Goal: Browse casually: Explore the website without a specific task or goal

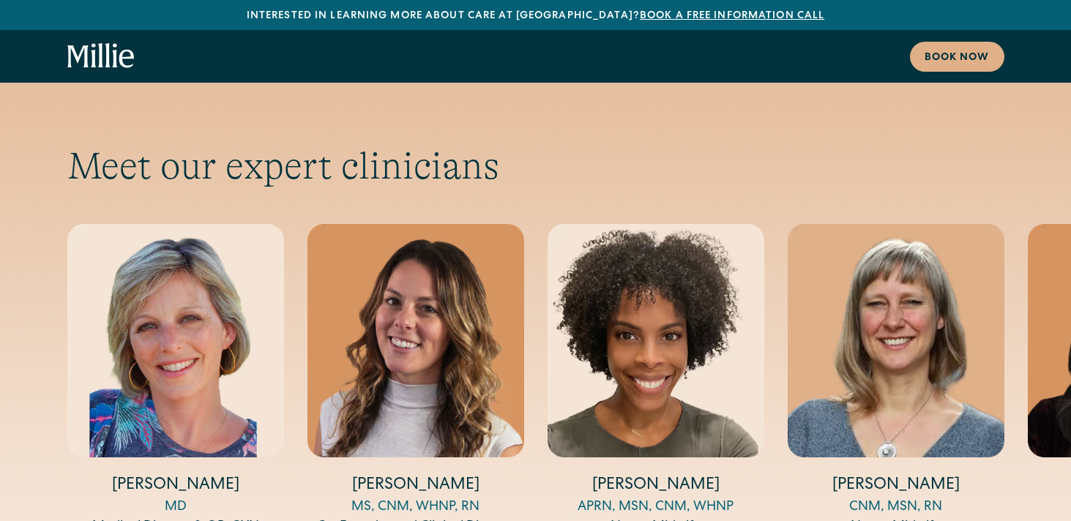
scroll to position [4796, 0]
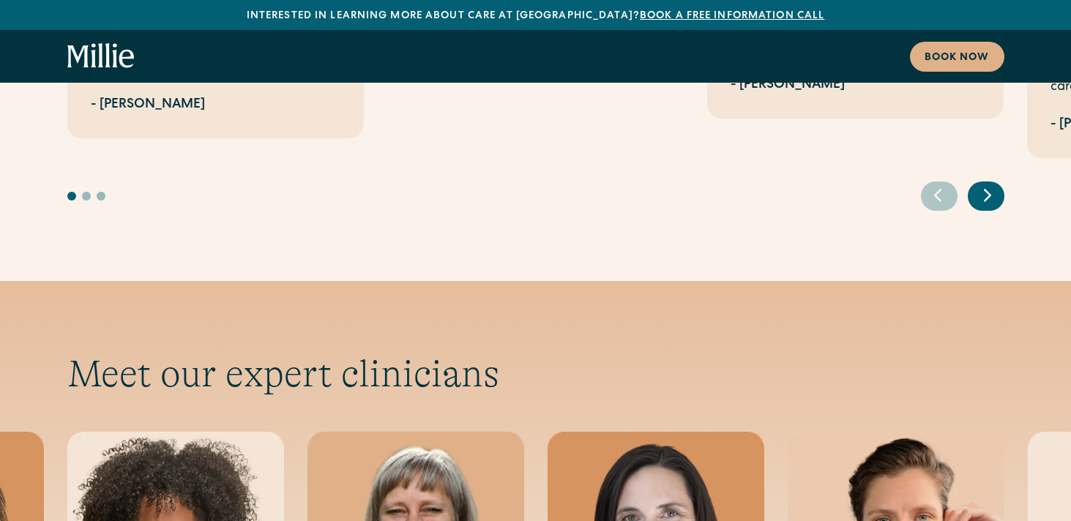
scroll to position [4589, 0]
